Goal: Task Accomplishment & Management: Use online tool/utility

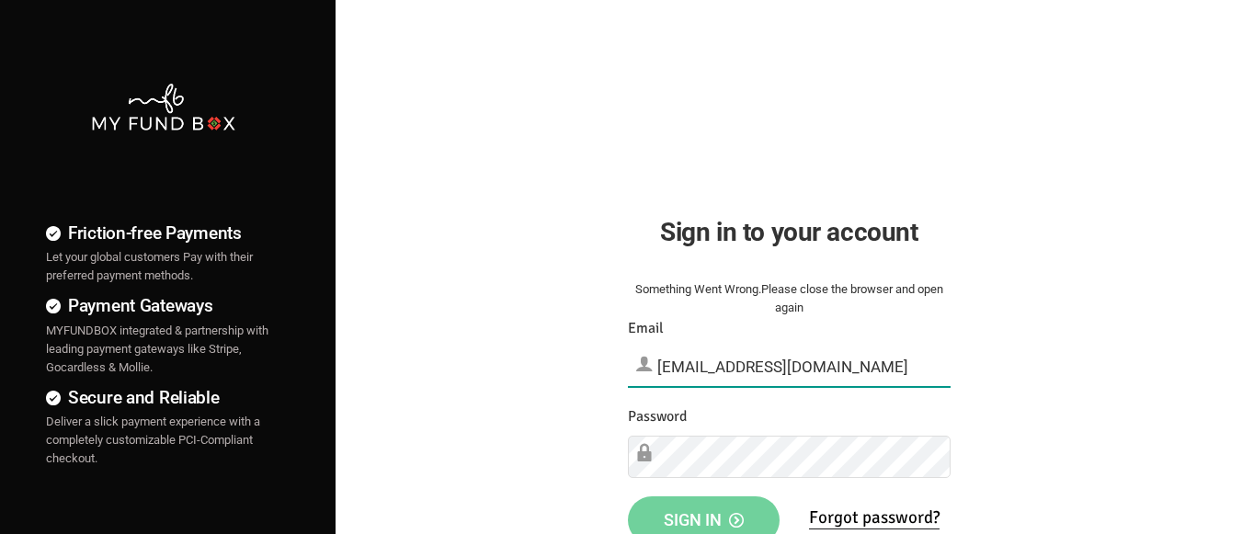
type input "[EMAIL_ADDRESS][DOMAIN_NAME]"
click at [703, 514] on span "Sign in" at bounding box center [704, 519] width 80 height 19
